Goal: Obtain resource: Download file/media

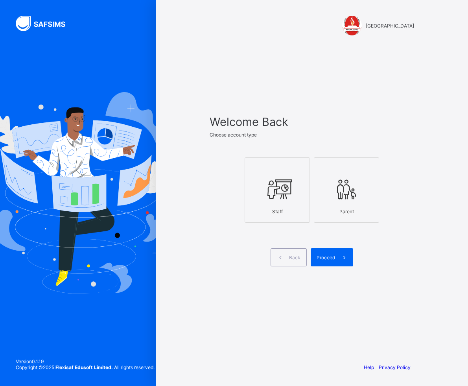
click at [272, 184] on icon at bounding box center [278, 189] width 28 height 24
click at [335, 251] on div "Proceed" at bounding box center [332, 257] width 43 height 18
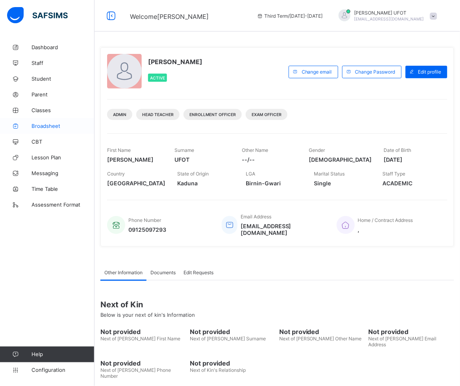
click at [37, 125] on span "Broadsheet" at bounding box center [62, 126] width 63 height 6
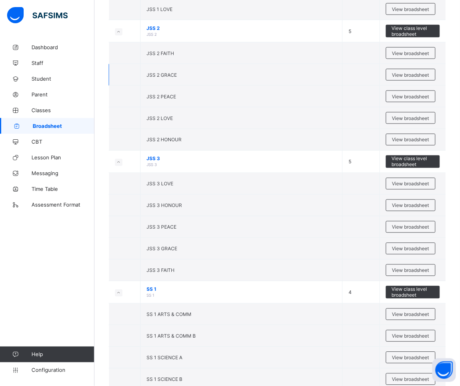
scroll to position [984, 0]
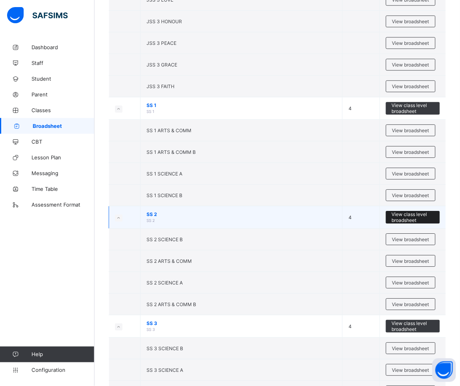
click at [417, 223] on span "View class level broadsheet" at bounding box center [413, 217] width 42 height 12
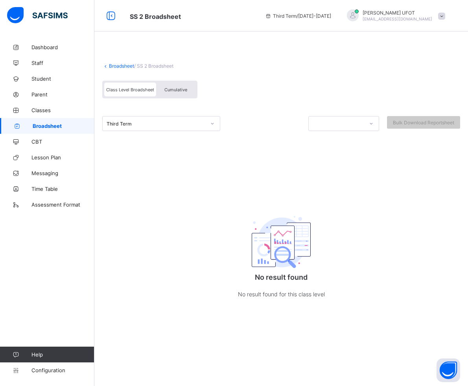
click at [368, 203] on div "Broadsheet / SS 2 Broadsheet Class Level Broadsheet Cumulative Third Term Bulk …" at bounding box center [281, 184] width 374 height 291
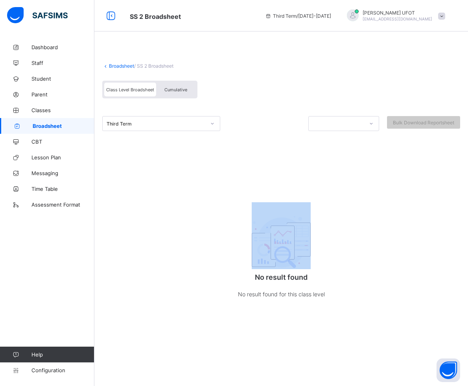
click at [368, 203] on div "Broadsheet / SS 2 Broadsheet Class Level Broadsheet Cumulative Third Term Bulk …" at bounding box center [281, 184] width 374 height 291
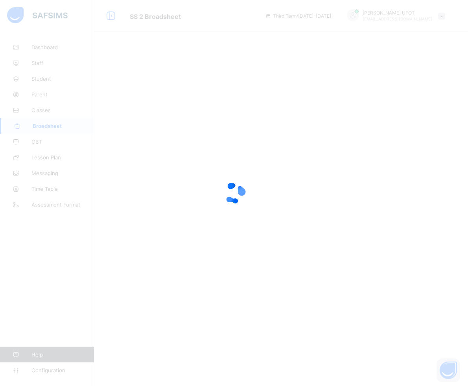
click at [184, 209] on div at bounding box center [234, 193] width 468 height 386
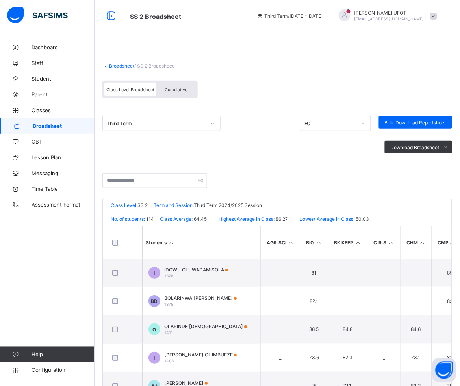
click at [180, 91] on span "Cumulative" at bounding box center [176, 90] width 23 height 6
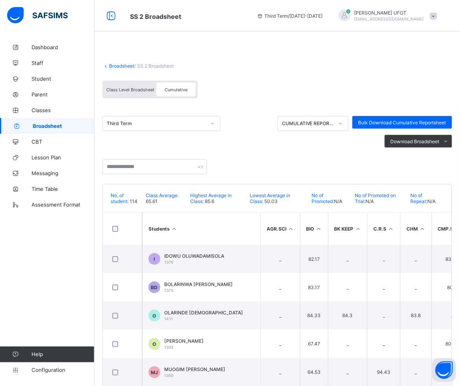
click at [350, 220] on th "BK KEEP" at bounding box center [347, 229] width 39 height 32
click at [426, 217] on th "CHM" at bounding box center [415, 229] width 31 height 32
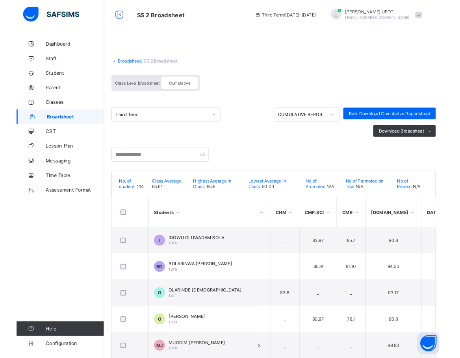
scroll to position [0, 157]
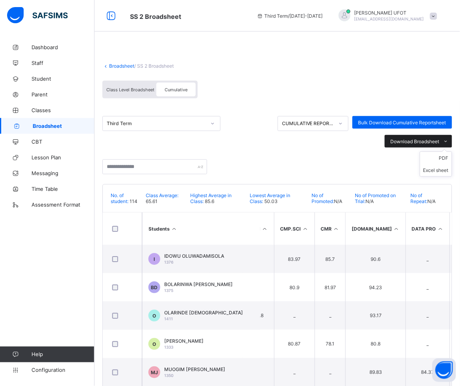
click at [439, 139] on span "Download Broadsheet" at bounding box center [414, 142] width 49 height 6
click at [443, 166] on li "Excel sheet" at bounding box center [435, 170] width 31 height 12
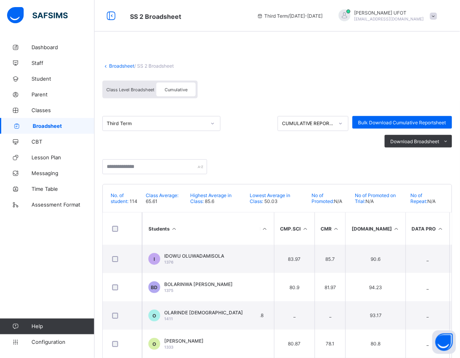
click at [124, 65] on link "Broadsheet" at bounding box center [121, 66] width 25 height 6
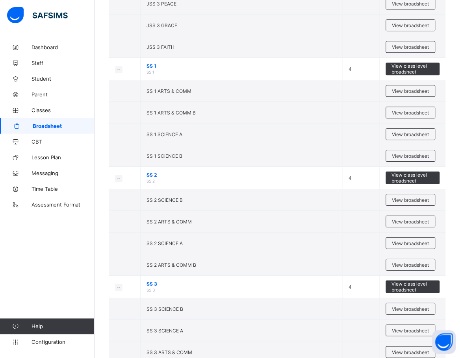
scroll to position [1033, 0]
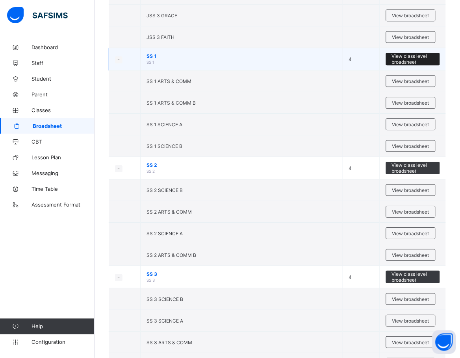
click at [420, 60] on span "View class level broadsheet" at bounding box center [413, 59] width 42 height 12
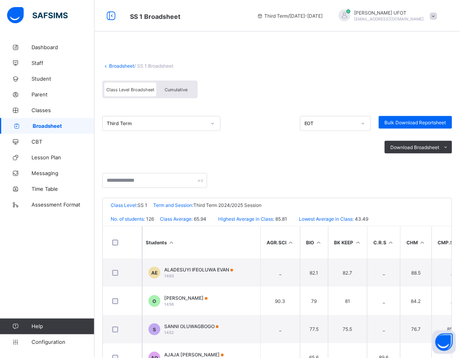
click at [182, 96] on div "Class Level Broadsheet Cumulative" at bounding box center [149, 90] width 95 height 18
click at [181, 90] on span "Cumulative" at bounding box center [176, 90] width 23 height 6
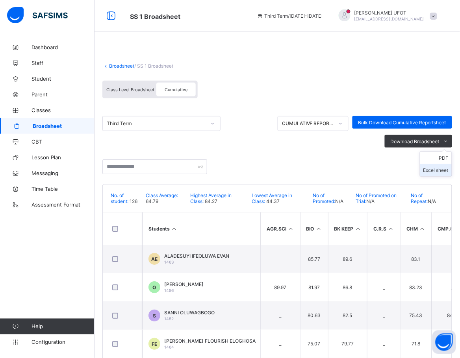
click at [433, 165] on li "Excel sheet" at bounding box center [435, 170] width 31 height 12
